Goal: Information Seeking & Learning: Understand process/instructions

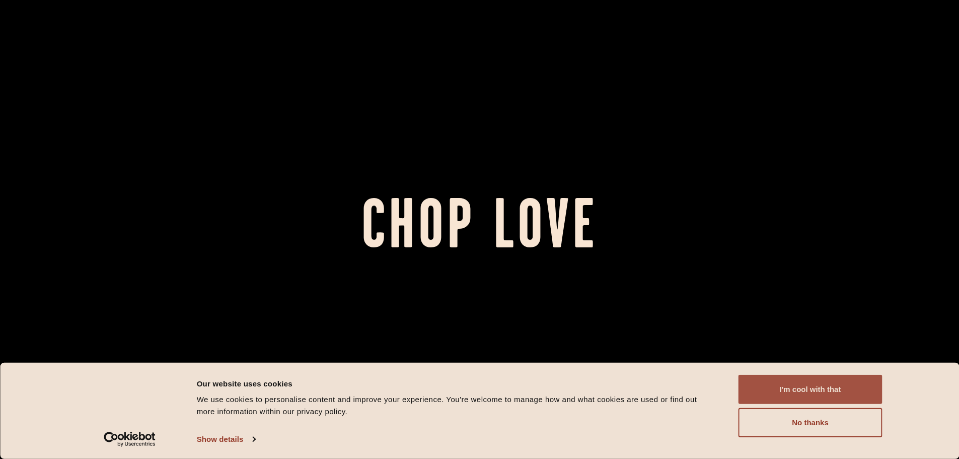
click at [777, 387] on button "I'm cool with that" at bounding box center [811, 389] width 144 height 29
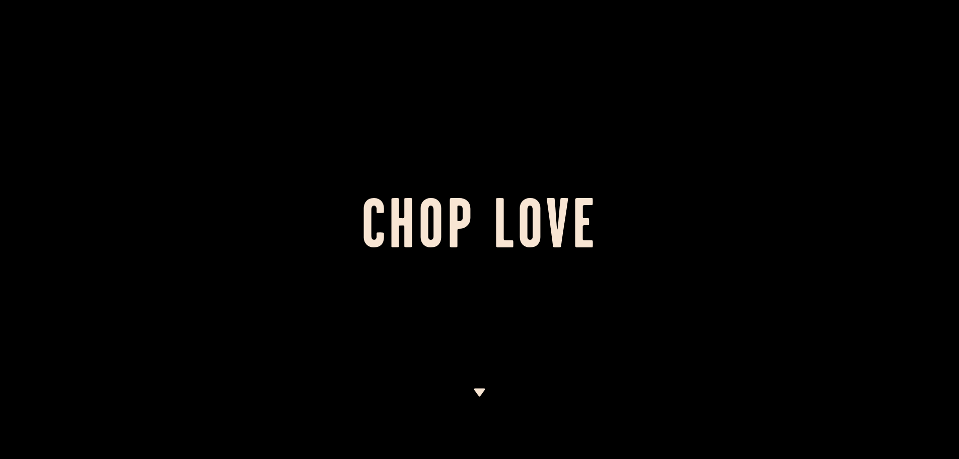
click at [479, 392] on img at bounding box center [479, 392] width 13 height 8
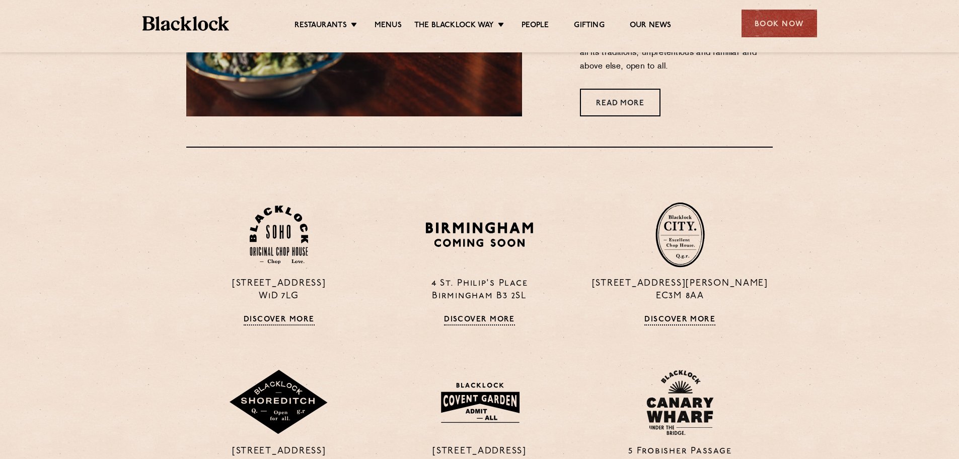
scroll to position [686, 0]
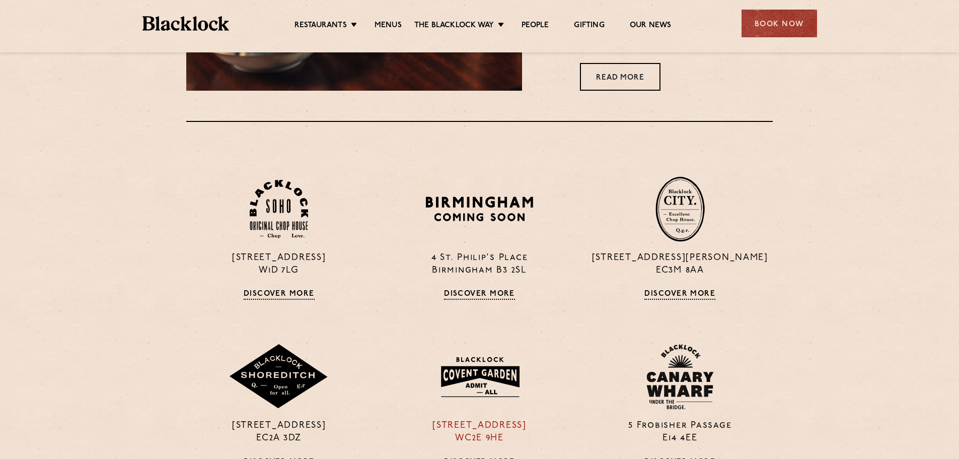
click at [468, 397] on img at bounding box center [479, 376] width 97 height 52
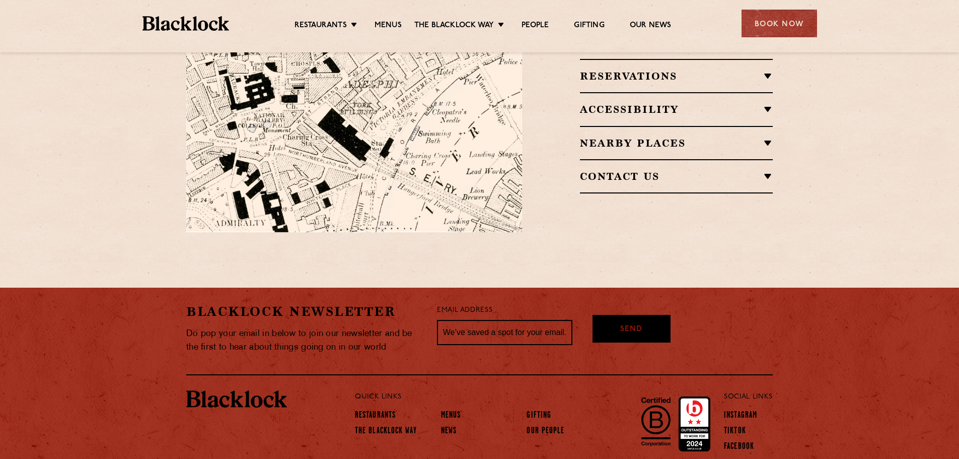
scroll to position [704, 0]
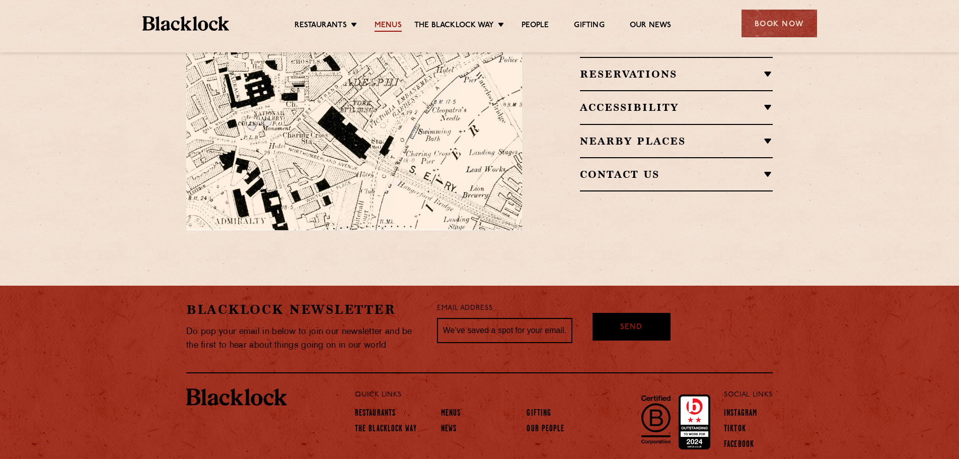
click at [383, 23] on link "Menus" at bounding box center [388, 26] width 27 height 11
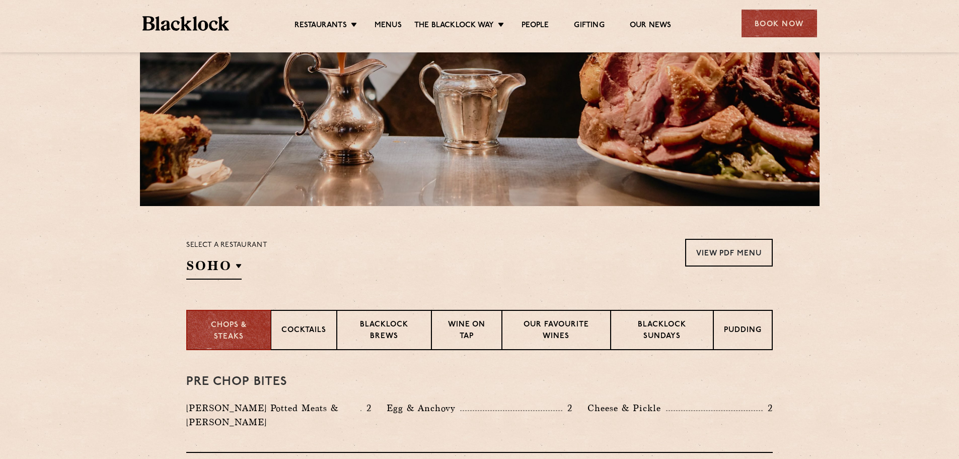
scroll to position [158, 0]
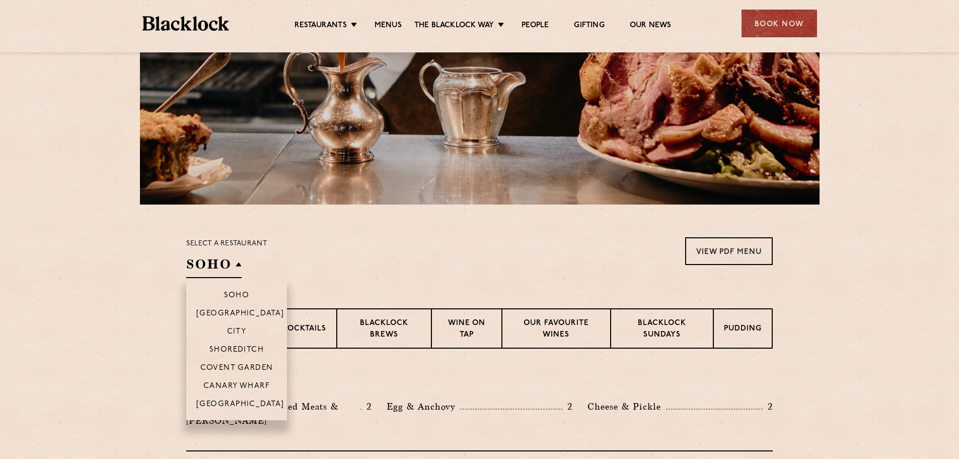
click at [233, 273] on h2 "SOHO" at bounding box center [213, 266] width 55 height 23
click at [235, 367] on p "Covent Garden" at bounding box center [236, 369] width 73 height 10
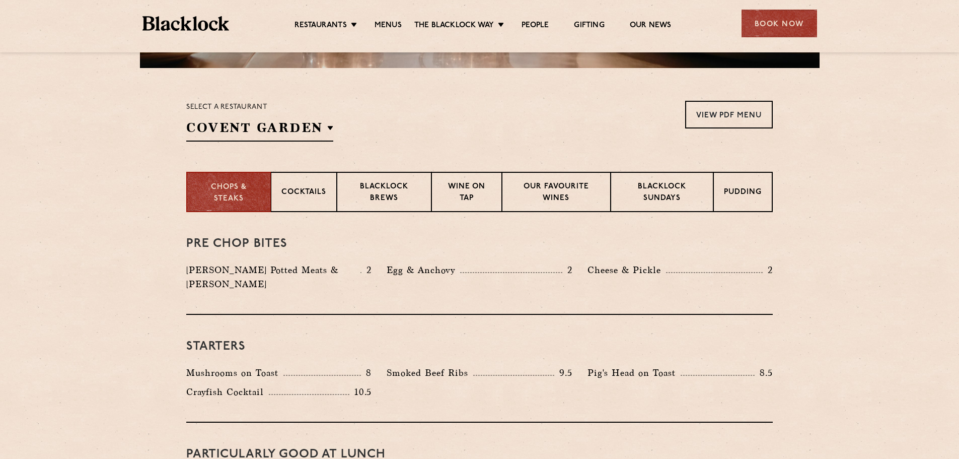
scroll to position [295, 0]
click at [703, 114] on link "View PDF Menu" at bounding box center [729, 114] width 88 height 28
